Goal: Task Accomplishment & Management: Use online tool/utility

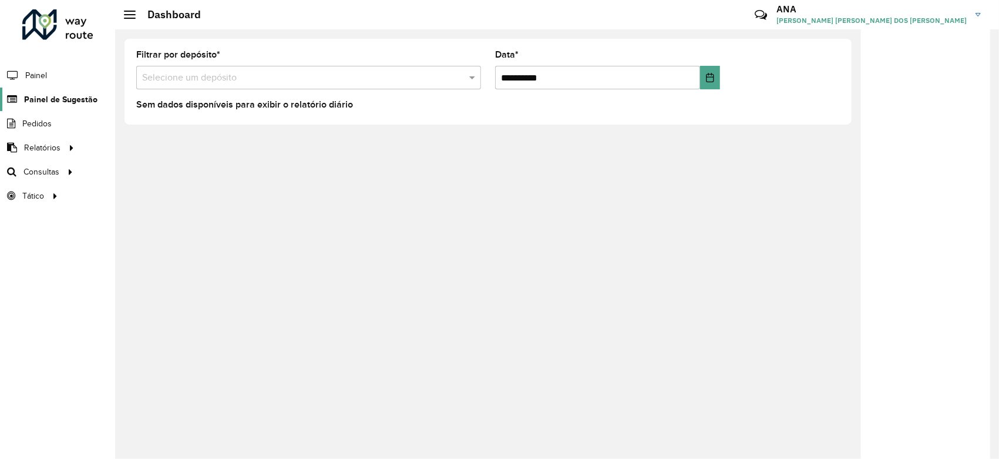
click at [76, 103] on span "Painel de Sugestão" at bounding box center [60, 99] width 73 height 12
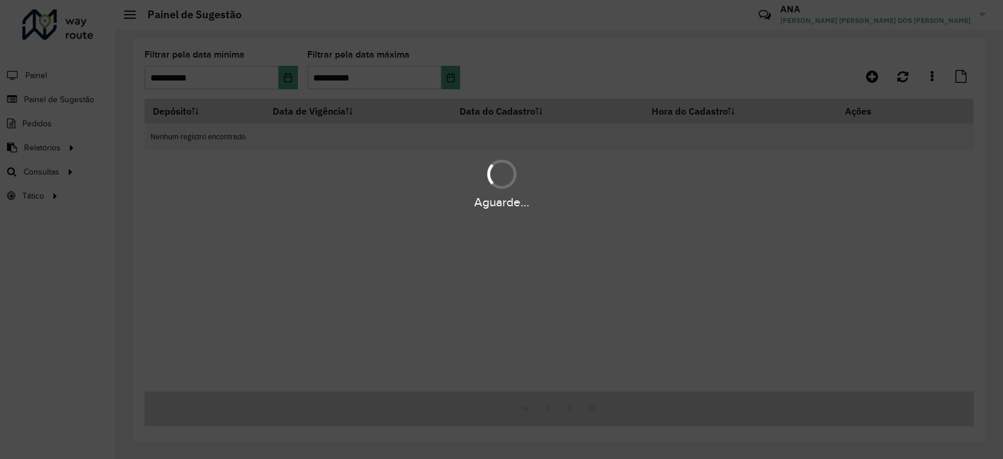
click at [285, 87] on div "Aguarde..." at bounding box center [501, 229] width 1003 height 459
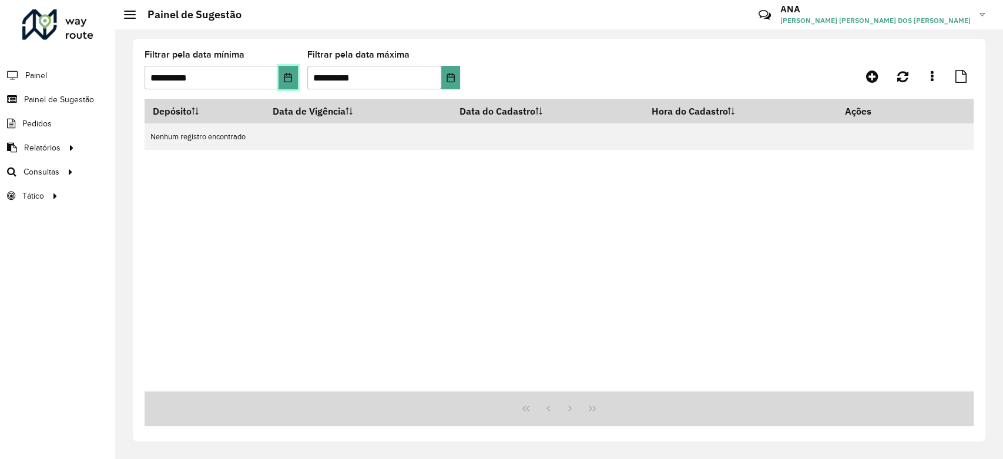
click at [285, 87] on button "Choose Date" at bounding box center [287, 77] width 19 height 23
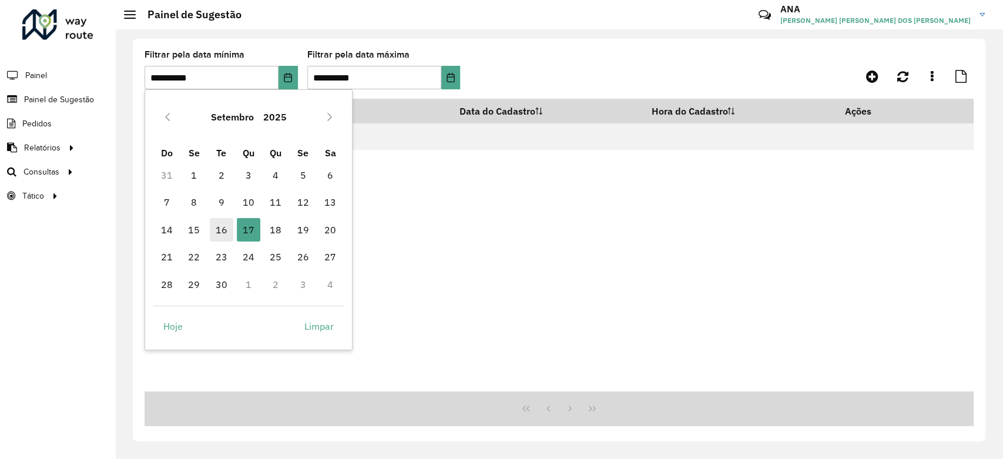
click at [228, 228] on span "16" at bounding box center [221, 229] width 23 height 23
type input "**********"
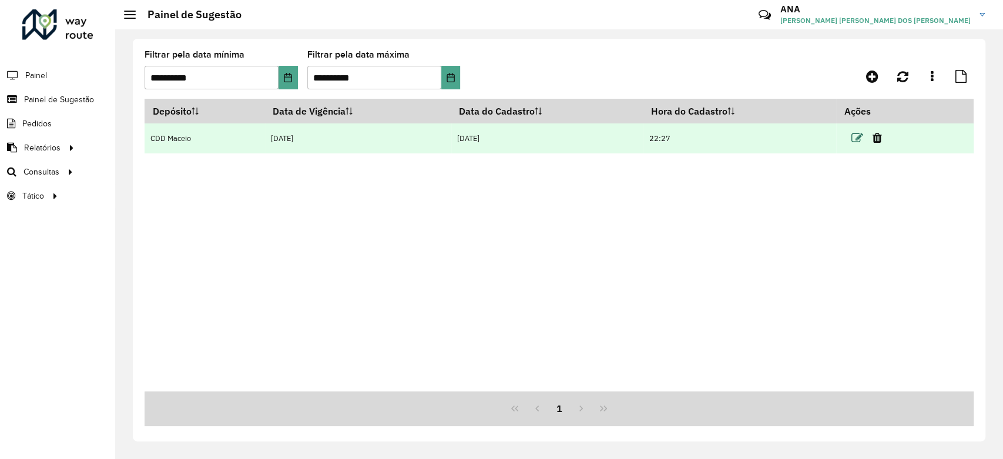
click at [857, 135] on icon at bounding box center [857, 138] width 12 height 12
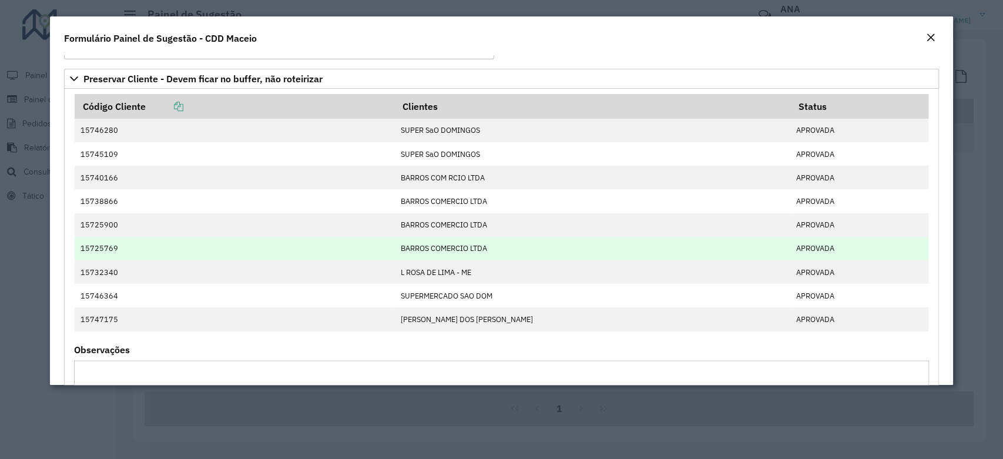
scroll to position [38, 0]
